Goal: Task Accomplishment & Management: Use online tool/utility

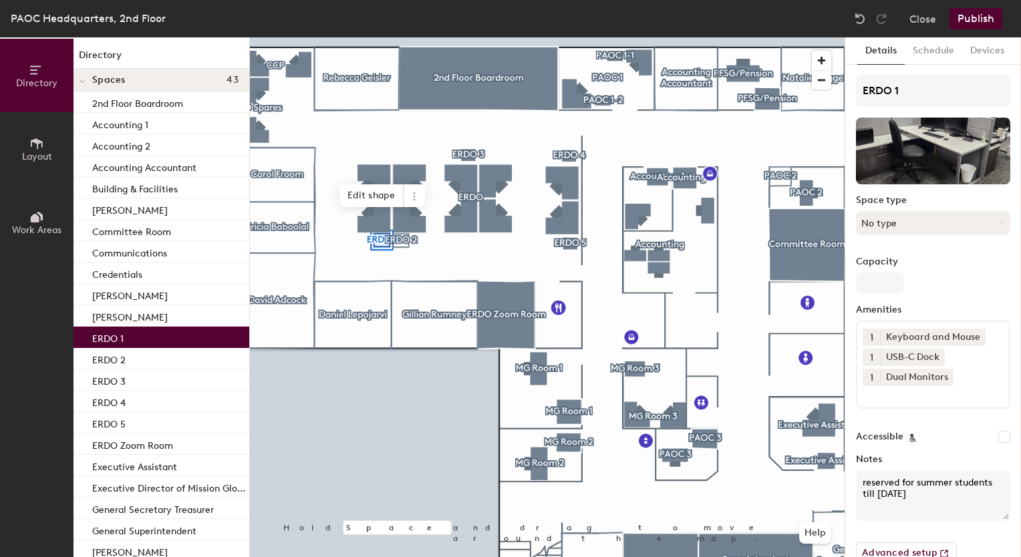
click at [903, 229] on button "No type" at bounding box center [933, 223] width 154 height 24
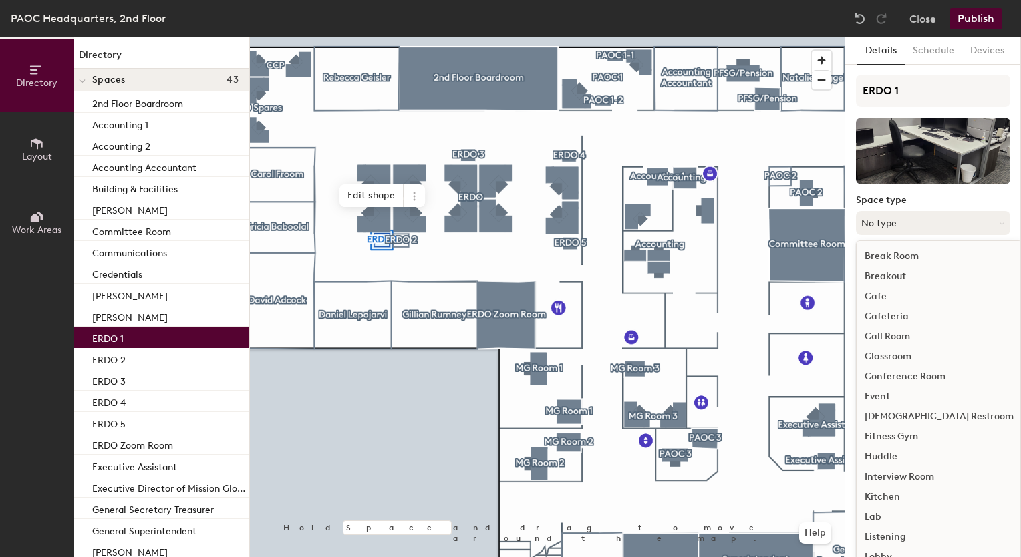
click at [903, 229] on button "No type" at bounding box center [933, 223] width 154 height 24
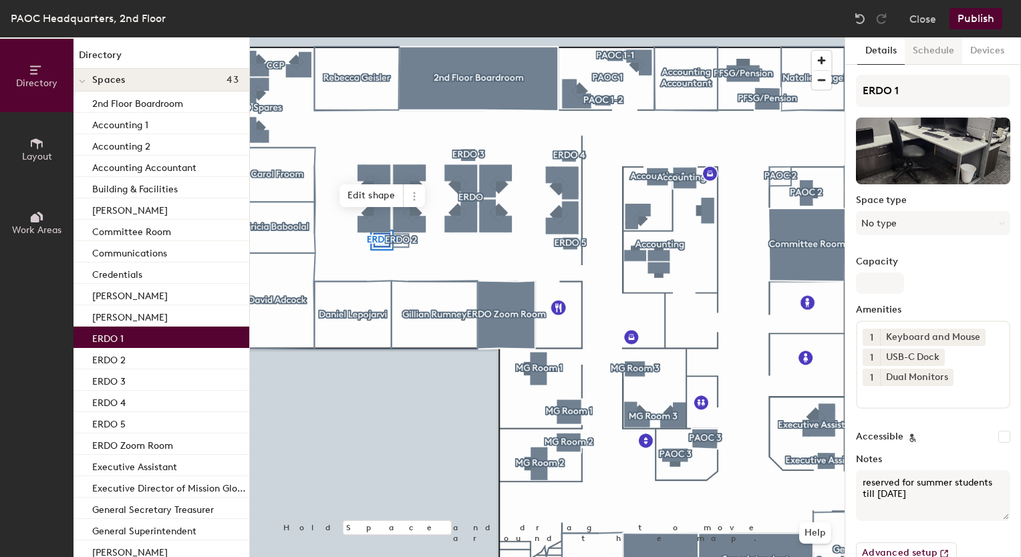
click at [934, 63] on button "Schedule" at bounding box center [933, 50] width 57 height 27
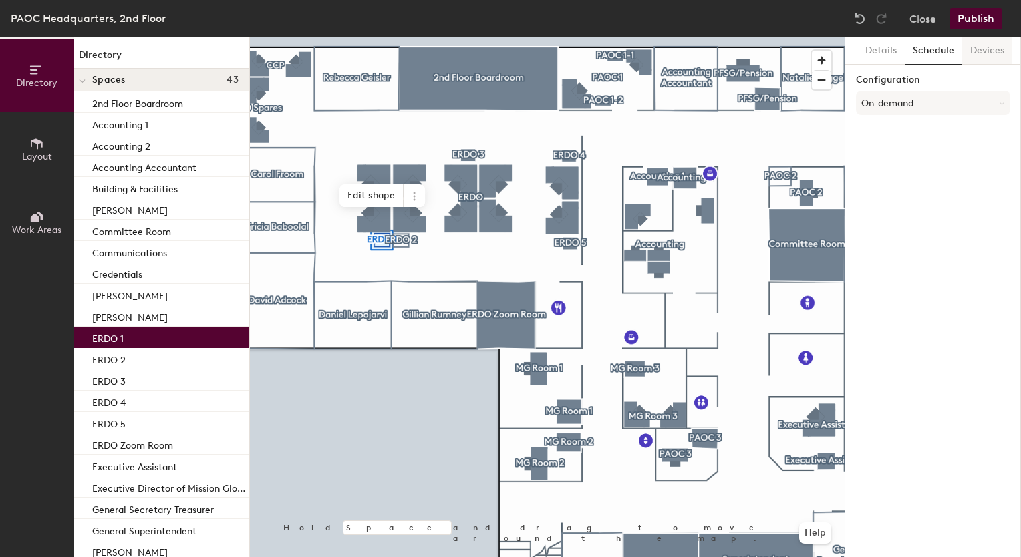
click at [969, 63] on button "Devices" at bounding box center [987, 50] width 50 height 27
click at [142, 329] on div "ERDO 1" at bounding box center [162, 337] width 176 height 21
drag, startPoint x: 142, startPoint y: 329, endPoint x: 152, endPoint y: 342, distance: 16.1
click at [152, 342] on div "ERDO 1" at bounding box center [162, 337] width 176 height 21
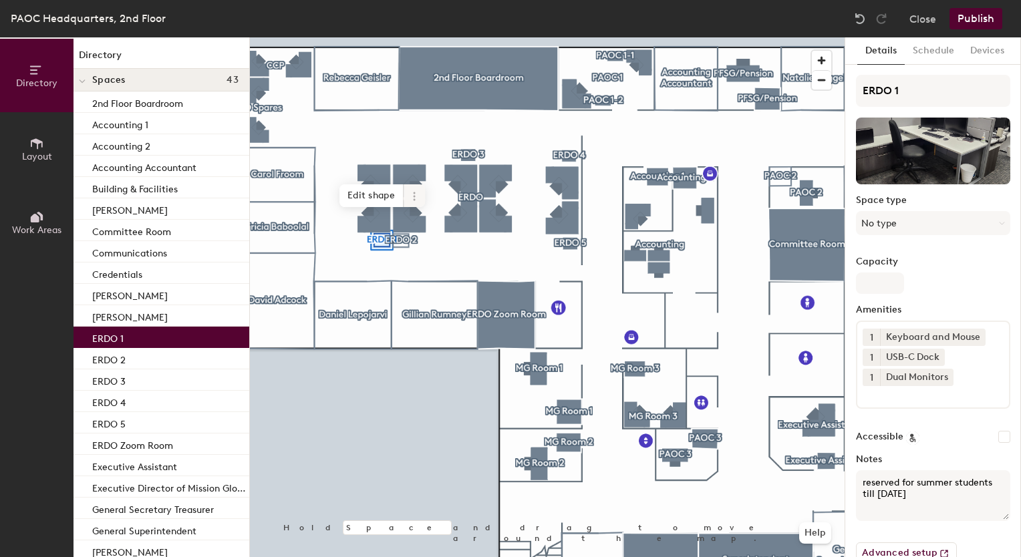
click at [410, 188] on span at bounding box center [414, 195] width 21 height 23
click at [438, 253] on span "Activate" at bounding box center [462, 250] width 119 height 23
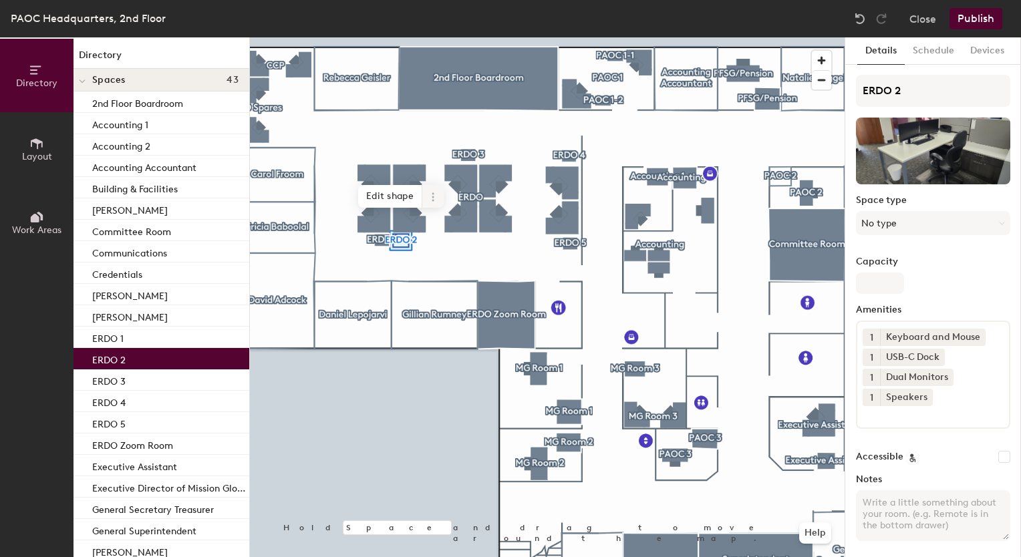
click at [428, 198] on icon at bounding box center [433, 197] width 11 height 11
click at [434, 246] on span "Activate" at bounding box center [481, 250] width 119 height 23
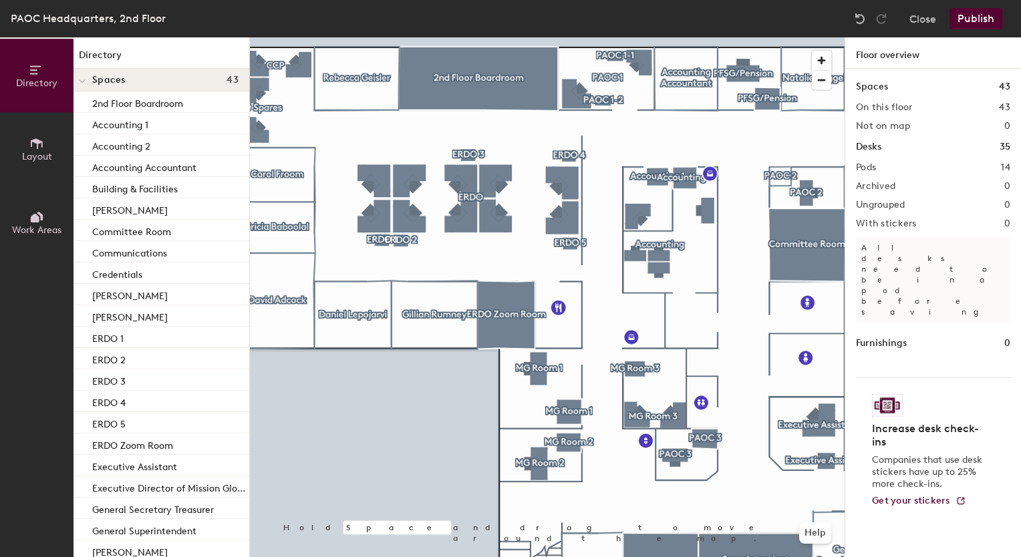
click at [981, 25] on button "Publish" at bounding box center [976, 18] width 53 height 21
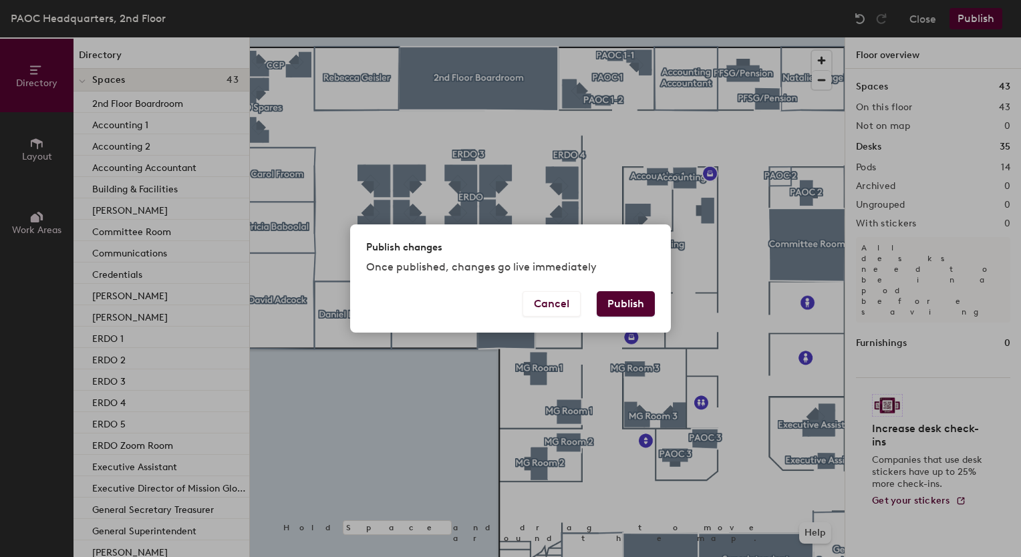
click at [607, 307] on button "Publish" at bounding box center [626, 303] width 58 height 25
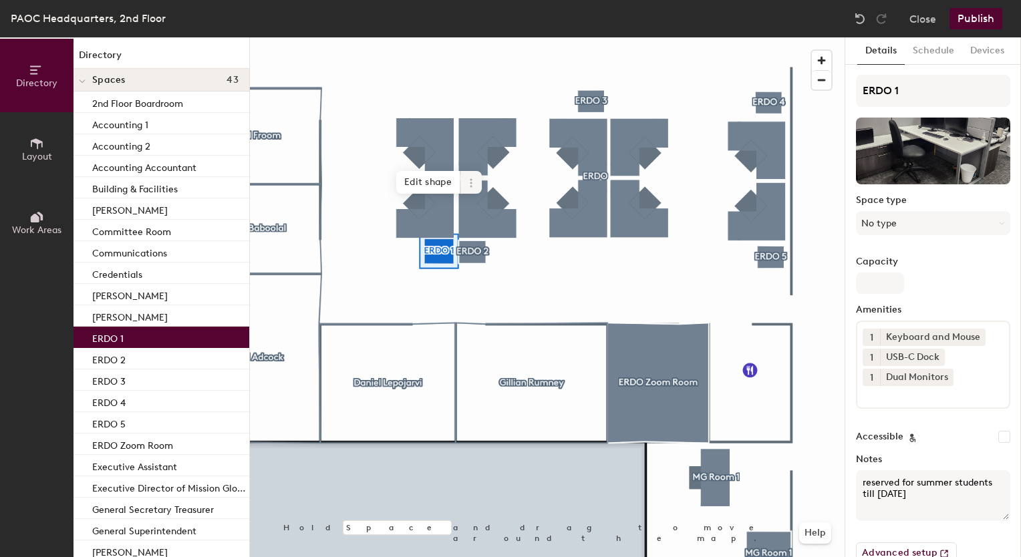
click at [471, 186] on icon at bounding box center [471, 186] width 2 height 2
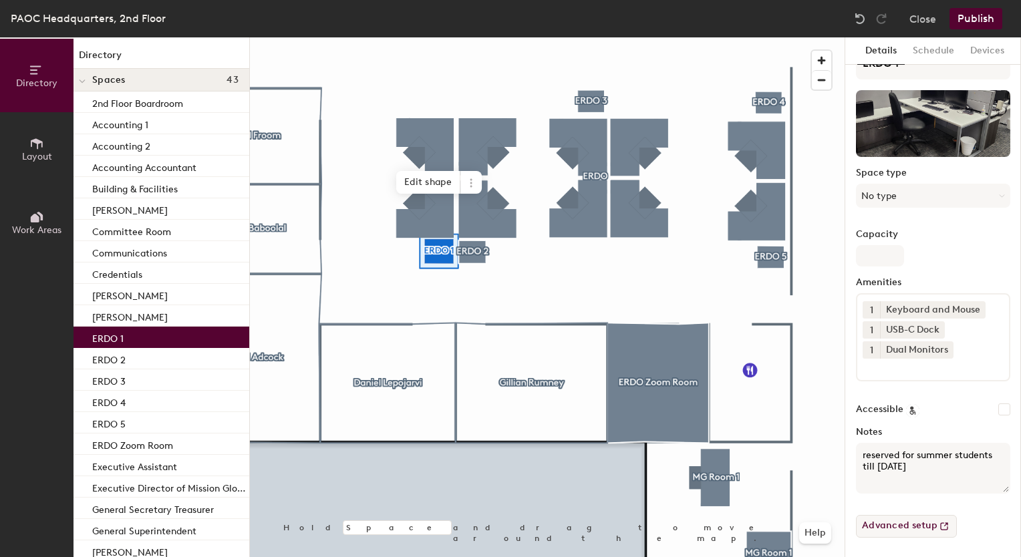
click at [916, 529] on button "Advanced setup" at bounding box center [906, 526] width 101 height 23
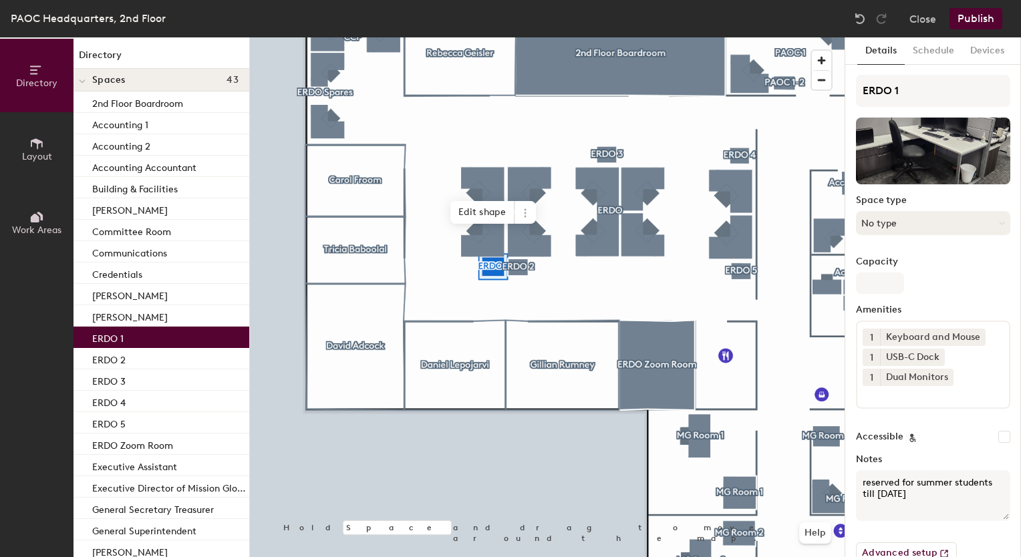
click at [941, 223] on button "No type" at bounding box center [933, 223] width 154 height 24
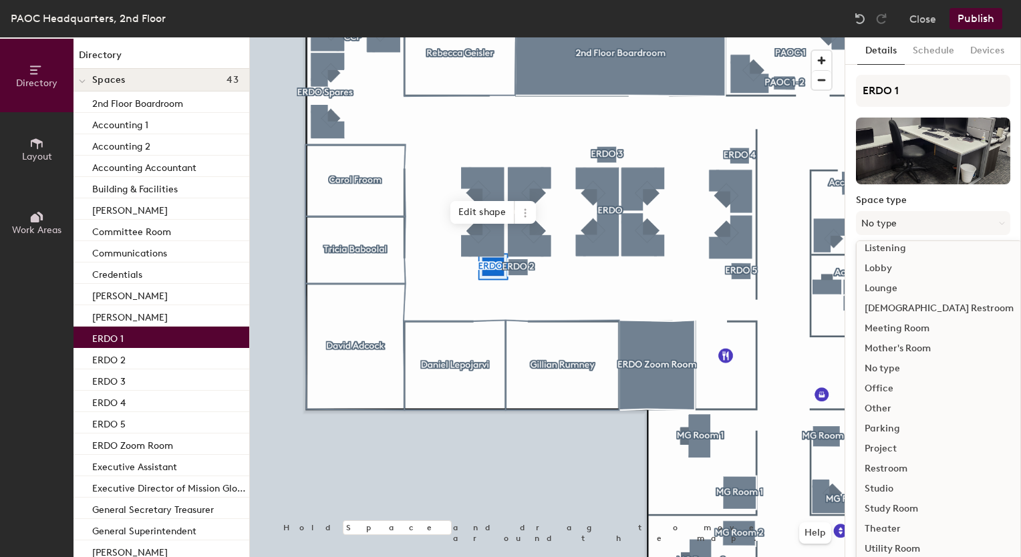
scroll to position [299, 0]
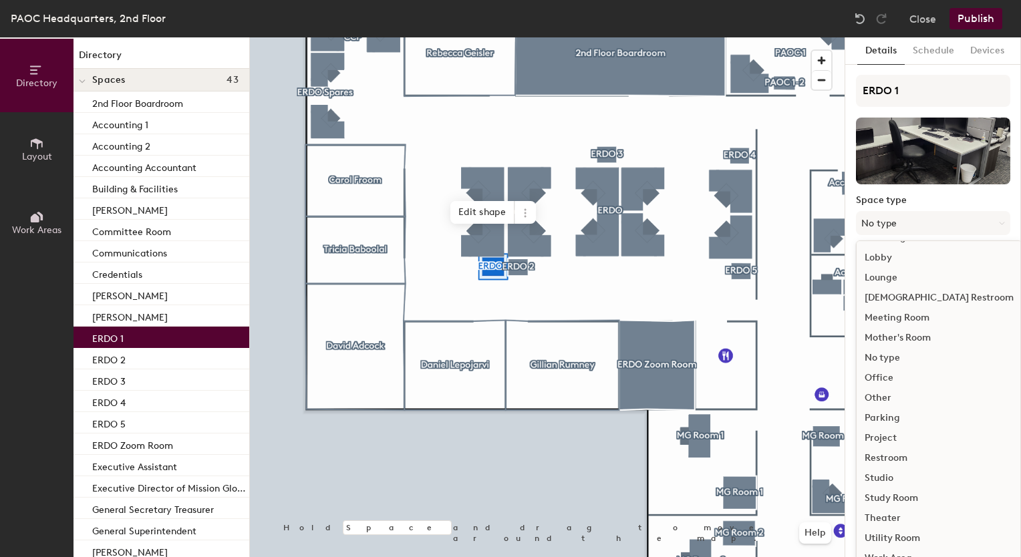
click at [873, 552] on div "Work Area" at bounding box center [939, 559] width 165 height 20
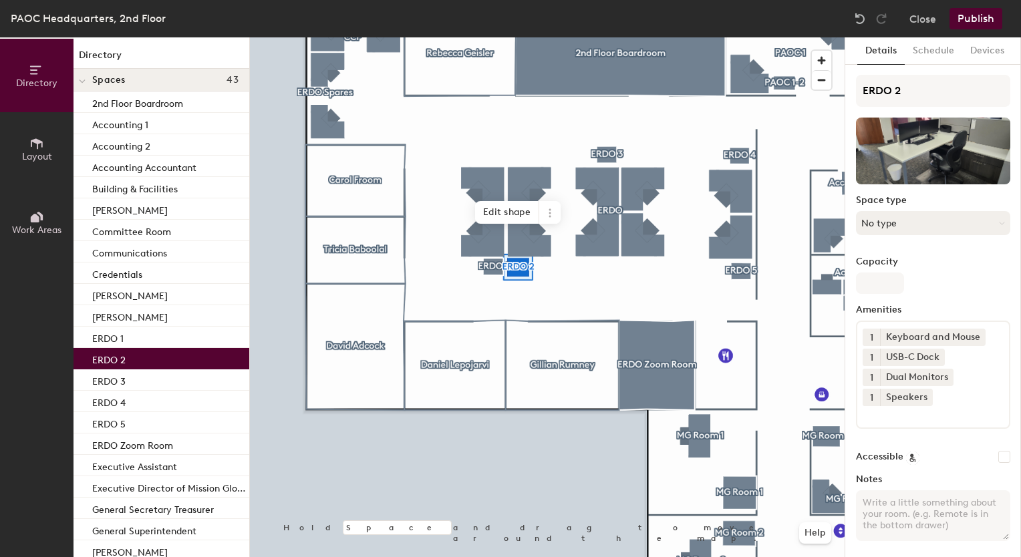
click at [890, 231] on button "No type" at bounding box center [933, 223] width 154 height 24
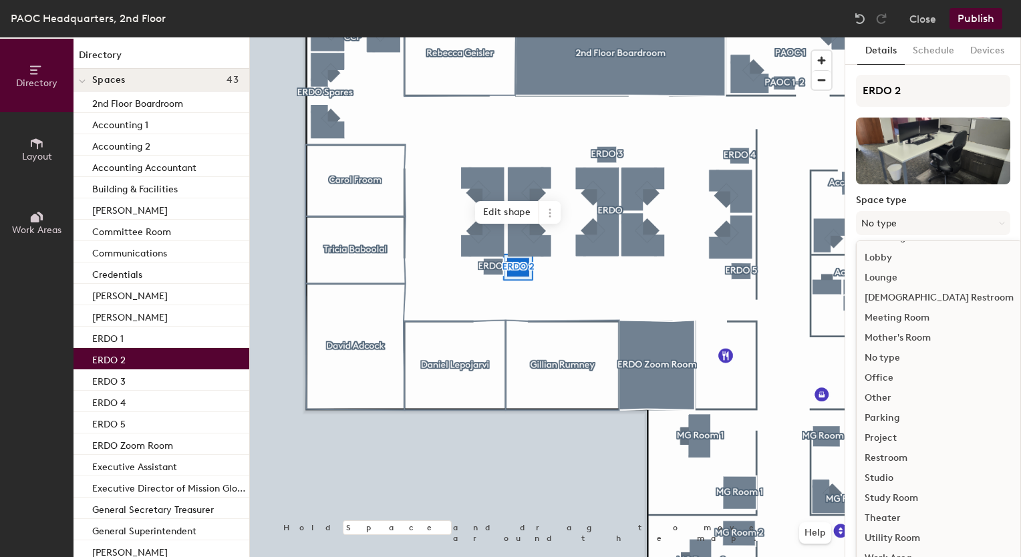
click at [874, 553] on div "Work Area" at bounding box center [939, 559] width 165 height 20
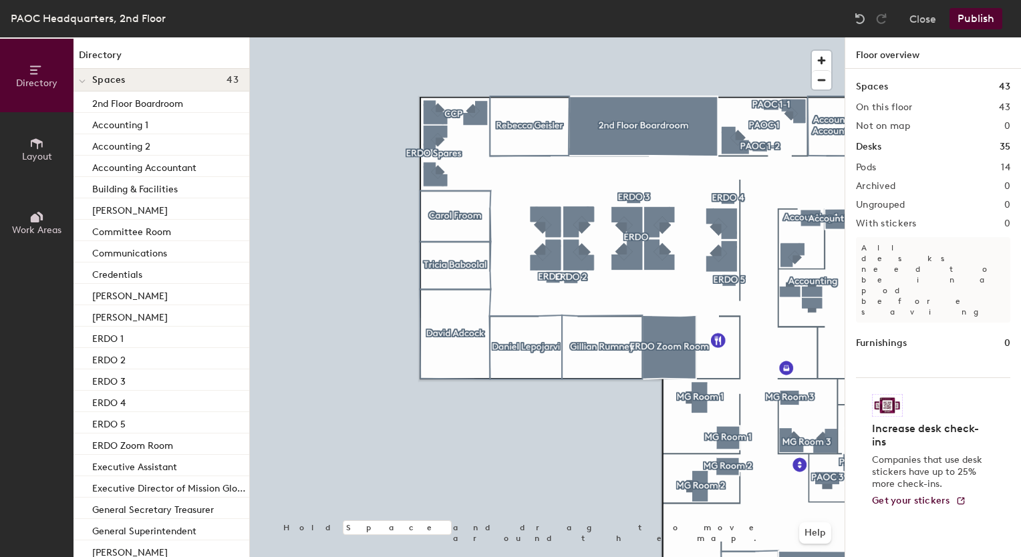
click at [976, 17] on button "Publish" at bounding box center [976, 18] width 53 height 21
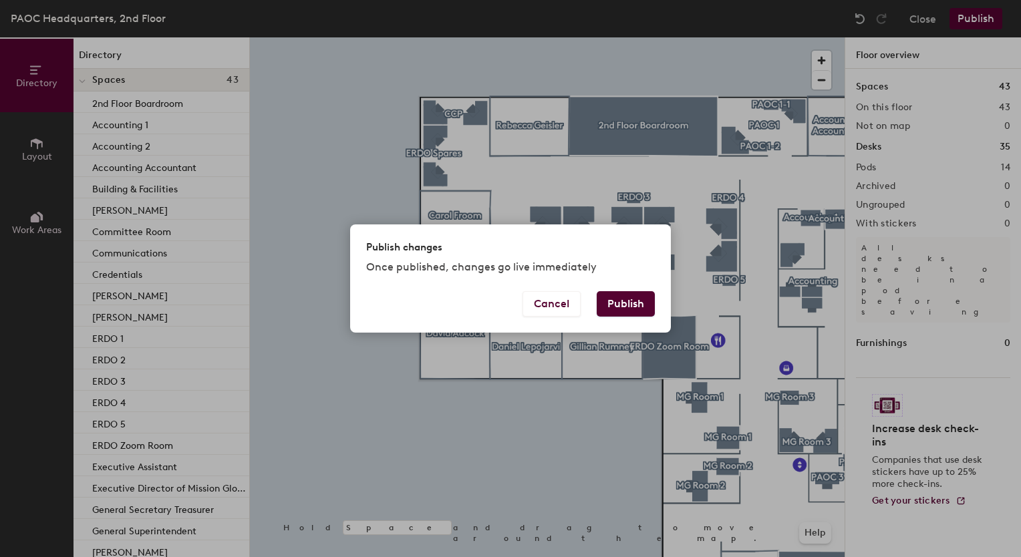
click at [616, 305] on button "Publish" at bounding box center [626, 303] width 58 height 25
